Goal: Task Accomplishment & Management: Manage account settings

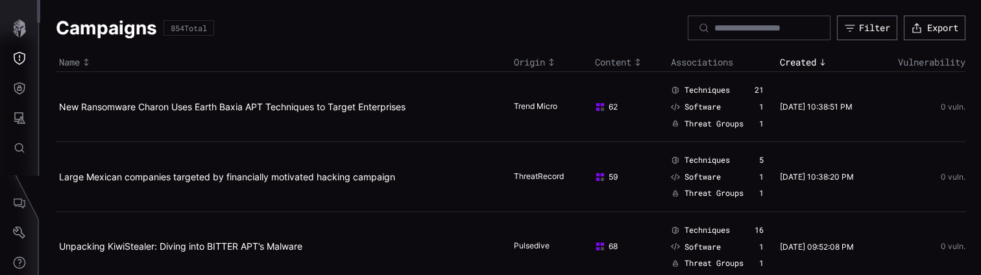
scroll to position [6376, 0]
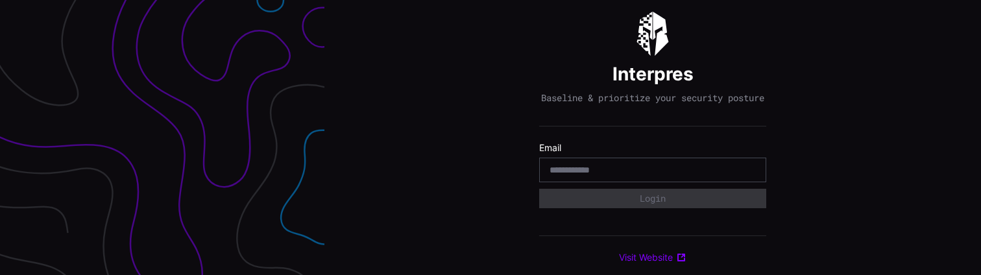
click at [604, 176] on input "email" at bounding box center [653, 170] width 206 height 12
type input "**********"
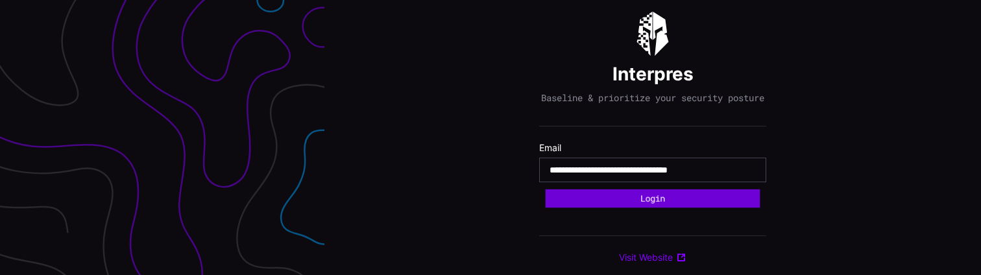
click at [650, 204] on button "Login" at bounding box center [653, 199] width 215 height 19
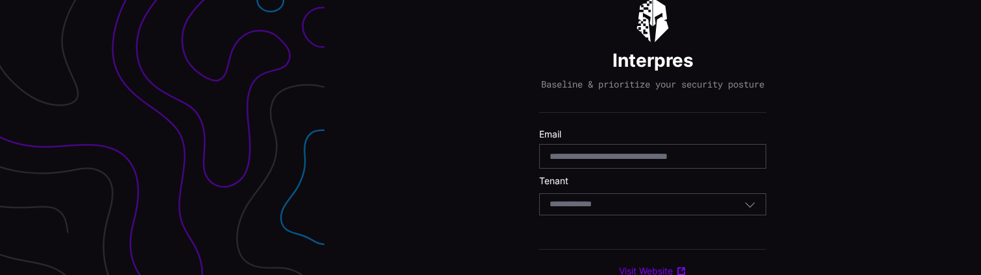
click at [626, 215] on div "Select Tenant" at bounding box center [652, 204] width 227 height 22
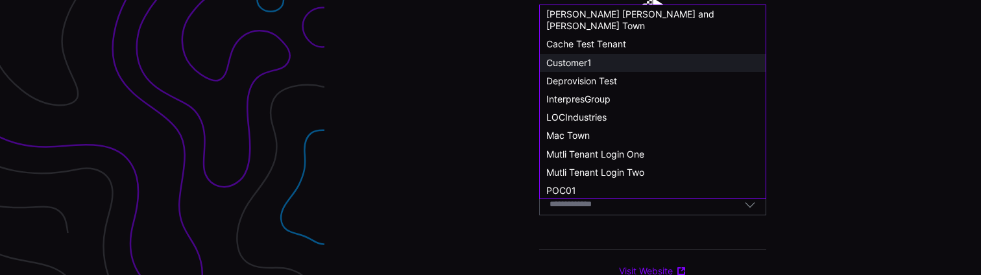
click at [575, 57] on span "Customer1" at bounding box center [568, 62] width 45 height 11
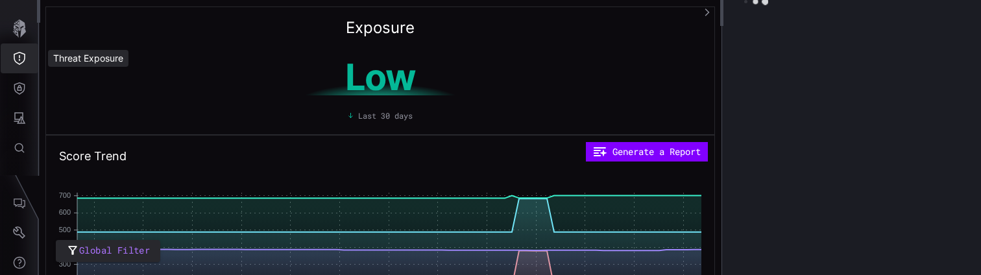
click at [18, 57] on icon "Threat Exposure" at bounding box center [19, 58] width 13 height 13
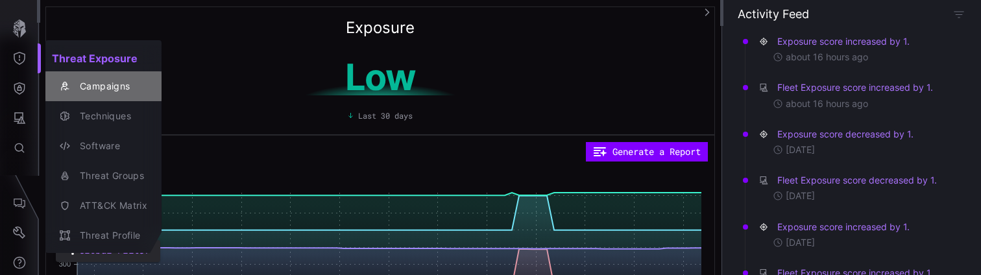
click at [101, 89] on div "Campaigns" at bounding box center [110, 87] width 74 height 16
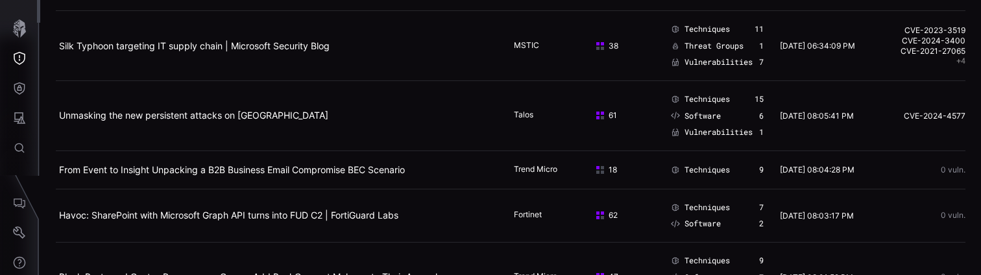
scroll to position [6476, 0]
